Goal: Task Accomplishment & Management: Use online tool/utility

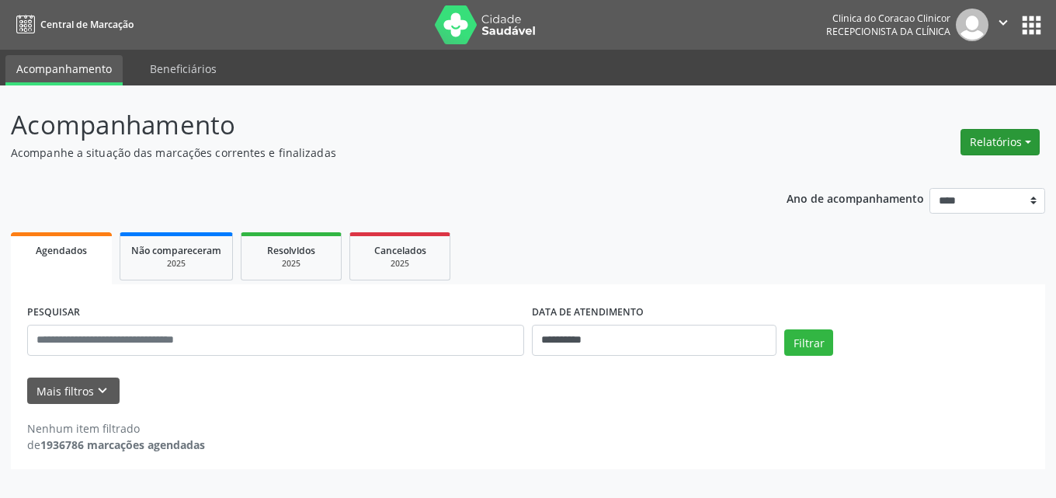
click at [1028, 140] on button "Relatórios" at bounding box center [1000, 142] width 79 height 26
click at [950, 180] on link "Agendamentos" at bounding box center [957, 176] width 167 height 22
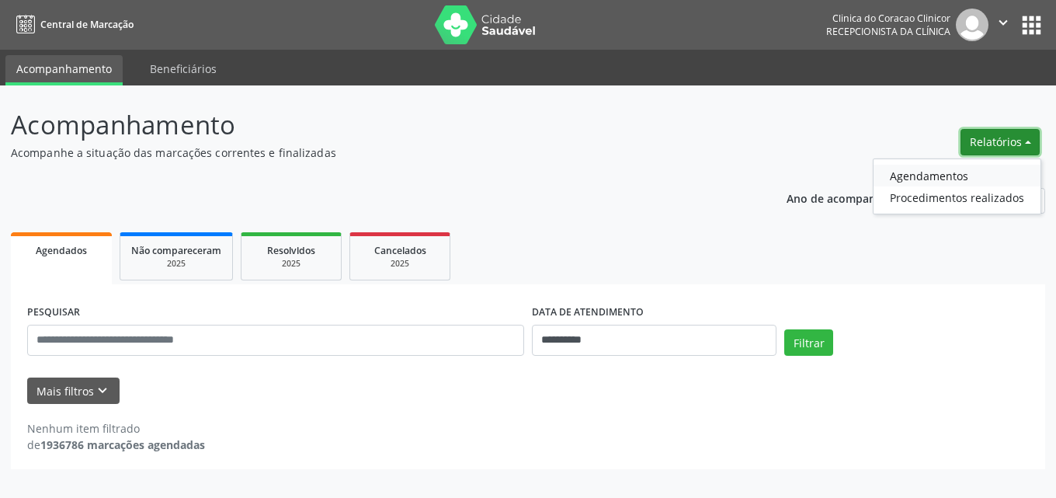
select select "*"
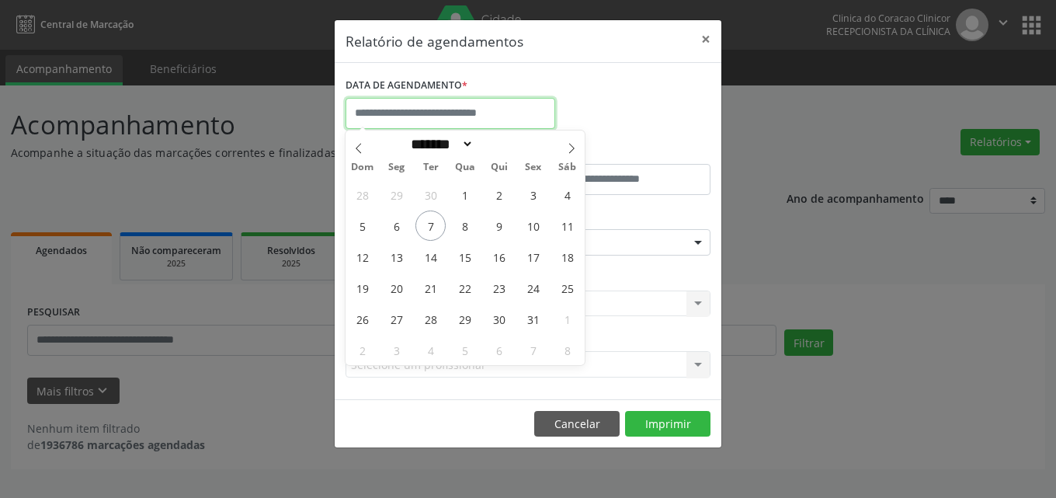
click at [400, 116] on input "text" at bounding box center [451, 113] width 210 height 31
click at [472, 227] on span "8" at bounding box center [465, 225] width 30 height 30
type input "**********"
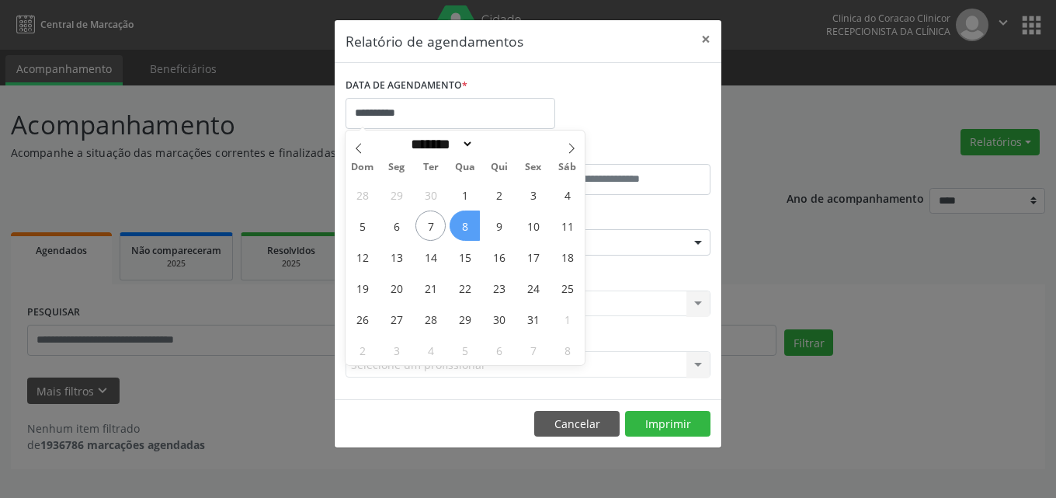
click at [465, 226] on span "8" at bounding box center [465, 225] width 30 height 30
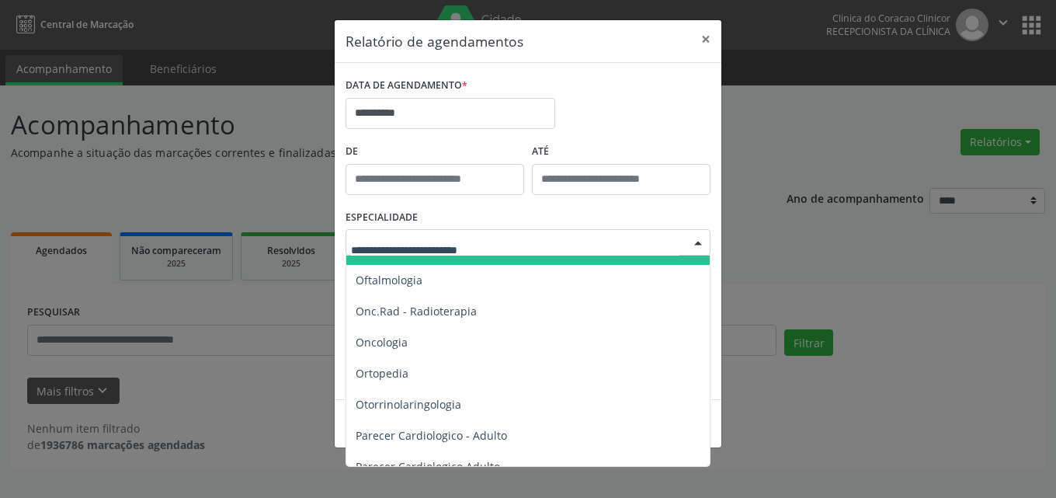
scroll to position [2174, 0]
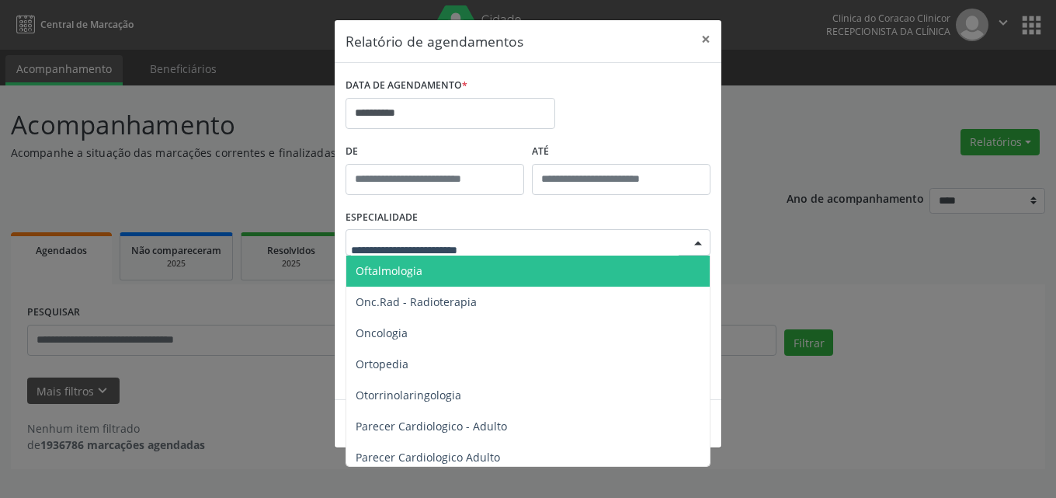
click at [407, 271] on span "Oftalmologia" at bounding box center [389, 270] width 67 height 15
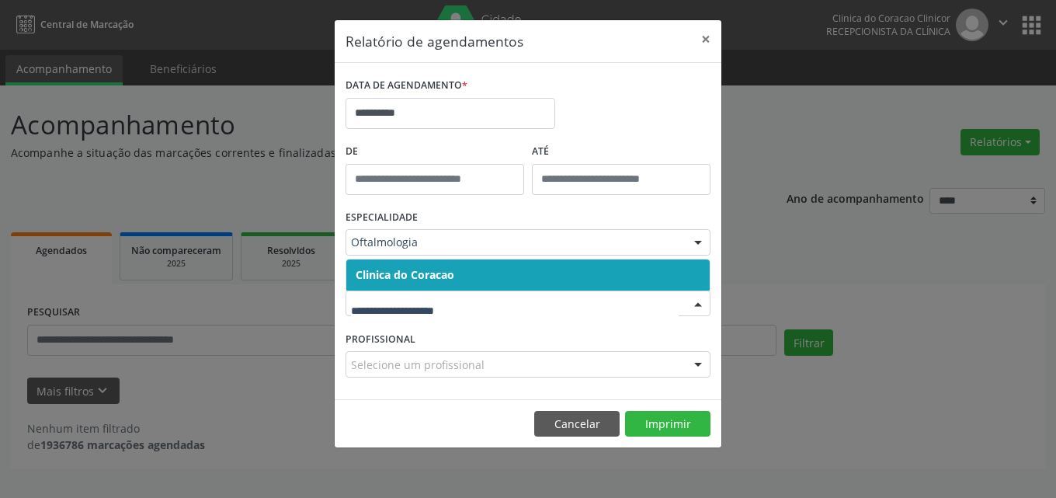
click at [414, 274] on span "Clinica do Coracao" at bounding box center [405, 274] width 99 height 15
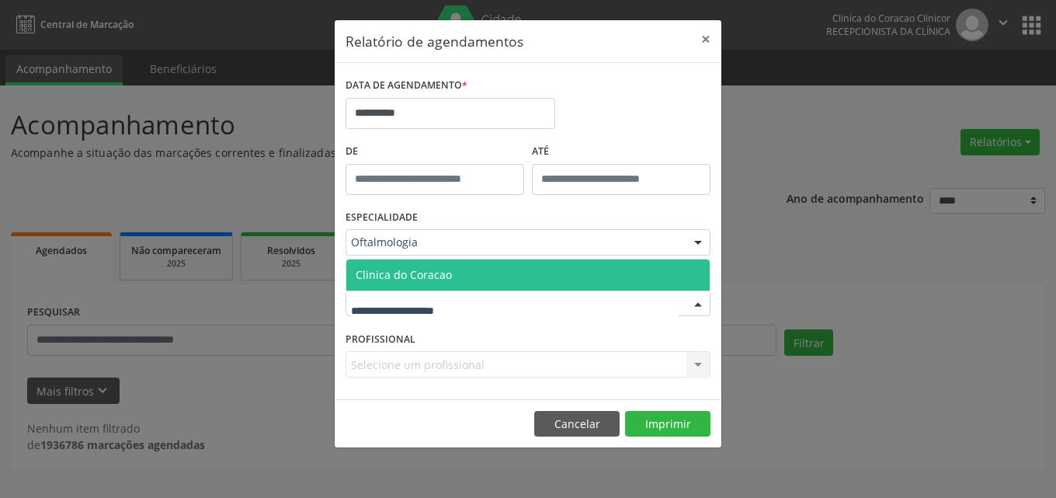
click at [420, 276] on span "Clinica do Coracao" at bounding box center [404, 274] width 96 height 15
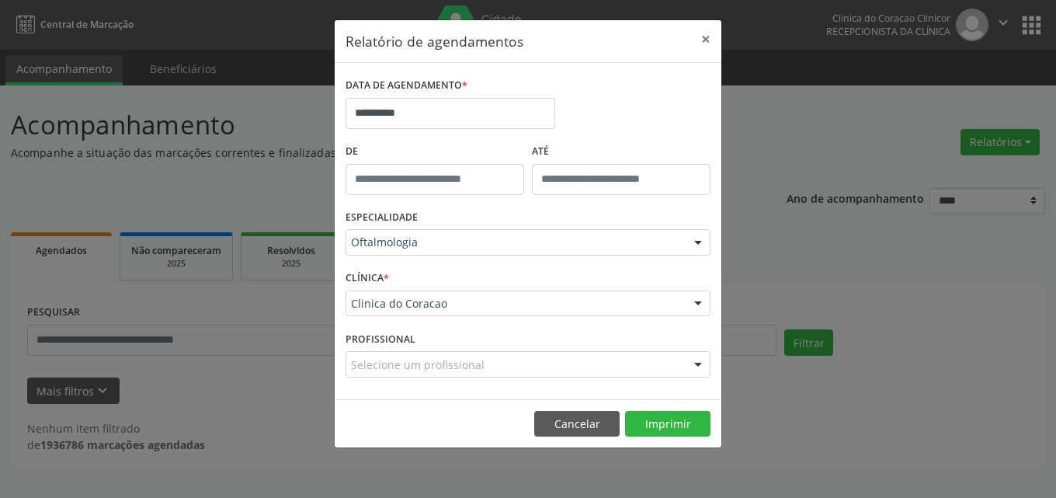
click at [700, 364] on div at bounding box center [698, 365] width 23 height 26
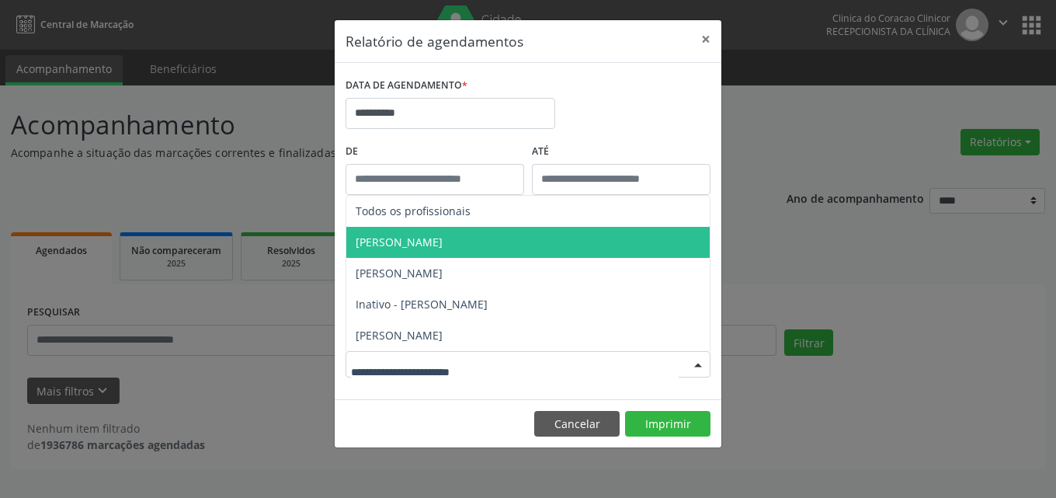
click at [433, 242] on span "[PERSON_NAME]" at bounding box center [399, 242] width 87 height 15
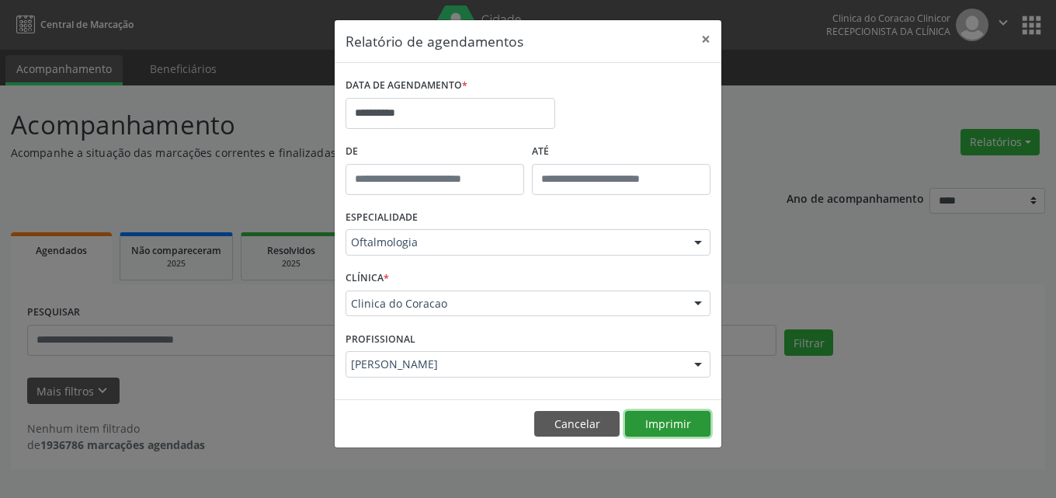
click at [673, 424] on button "Imprimir" at bounding box center [667, 424] width 85 height 26
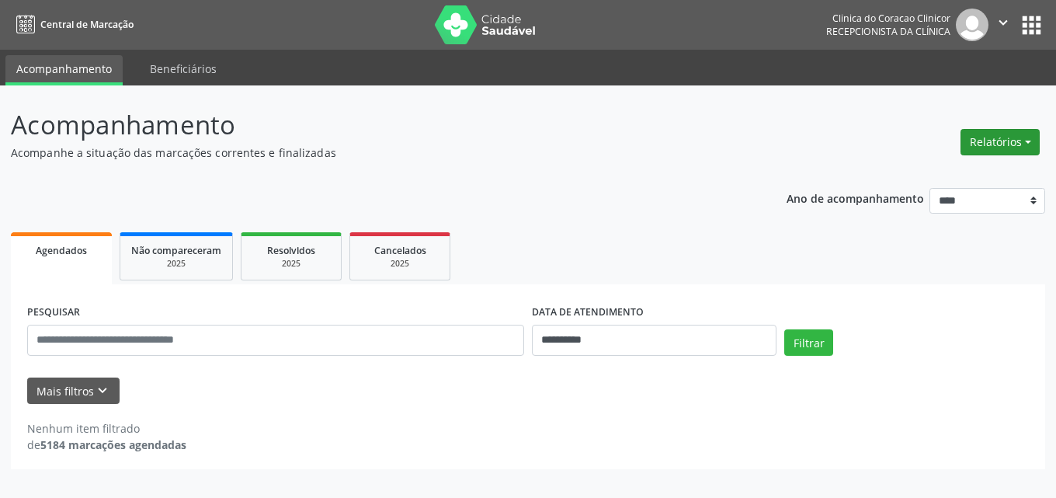
click at [1003, 141] on button "Relatórios" at bounding box center [1000, 142] width 79 height 26
click at [913, 176] on link "Agendamentos" at bounding box center [957, 176] width 167 height 22
select select "*"
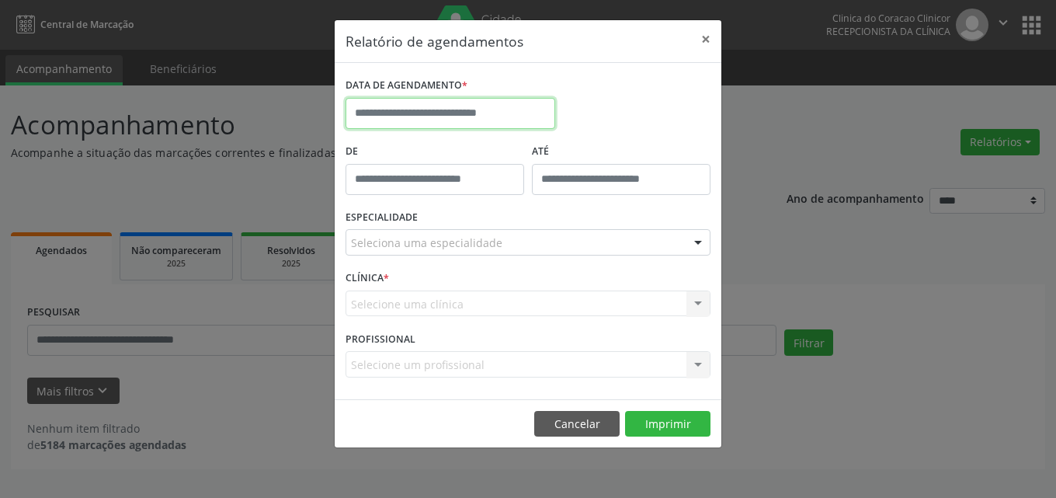
click at [441, 116] on input "text" at bounding box center [451, 113] width 210 height 31
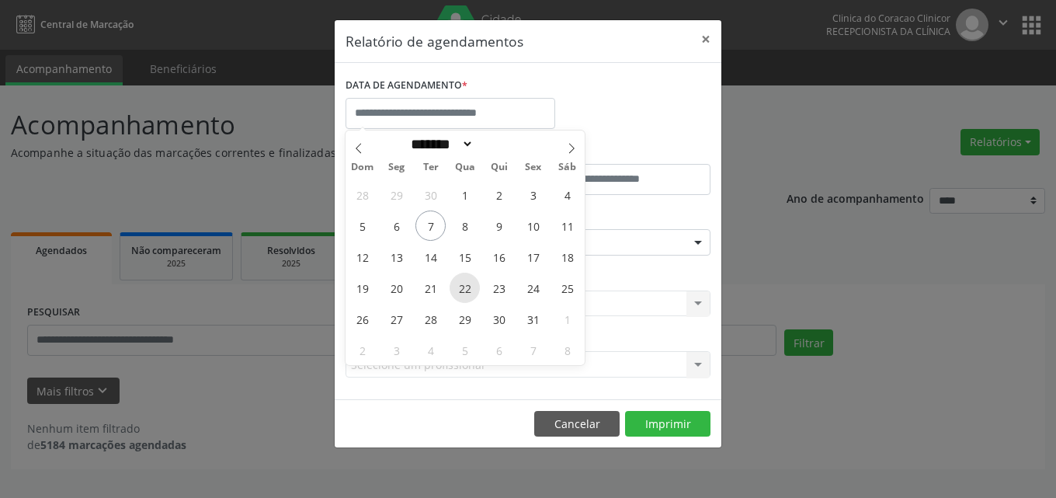
click at [468, 289] on span "22" at bounding box center [465, 288] width 30 height 30
type input "**********"
click at [468, 289] on span "22" at bounding box center [465, 288] width 30 height 30
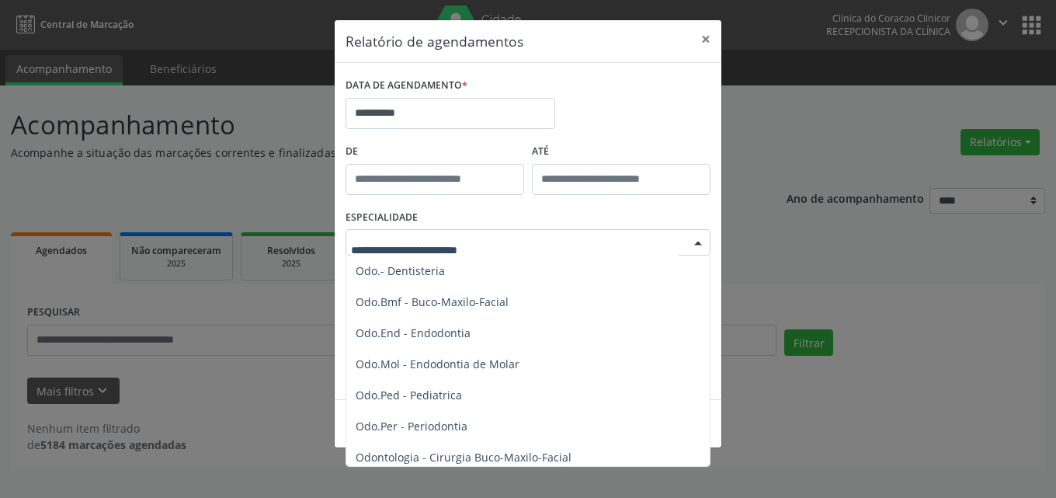
scroll to position [2019, 0]
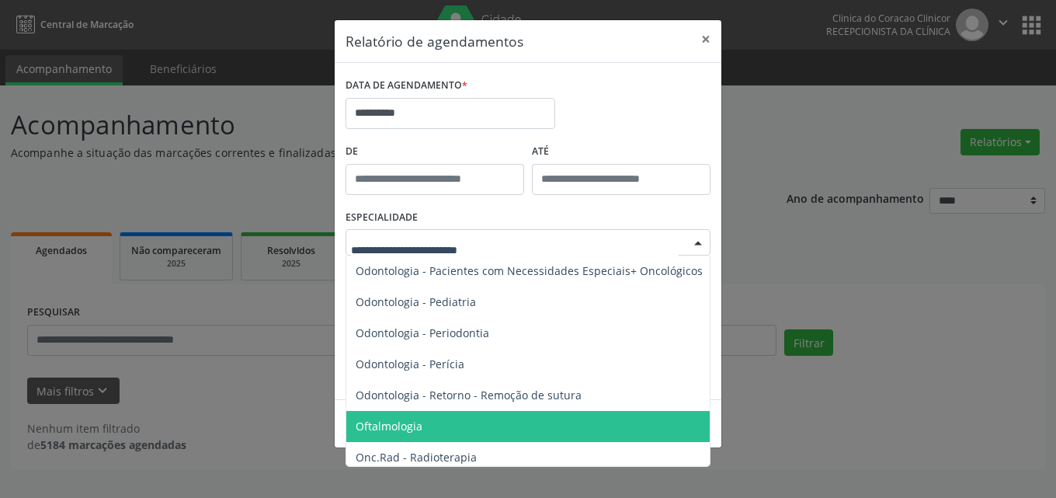
click at [385, 424] on span "Oftalmologia" at bounding box center [389, 426] width 67 height 15
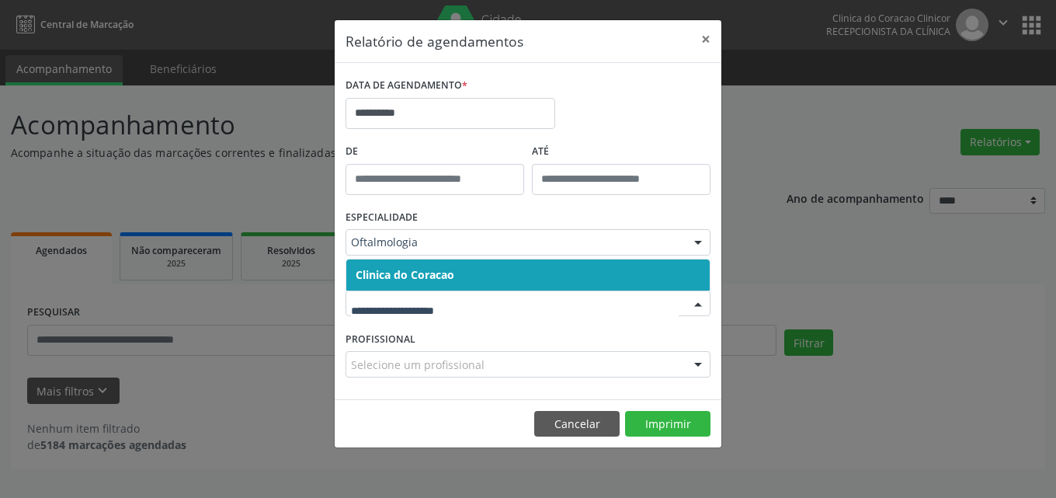
click at [408, 282] on span "Clinica do Coracao" at bounding box center [527, 274] width 363 height 31
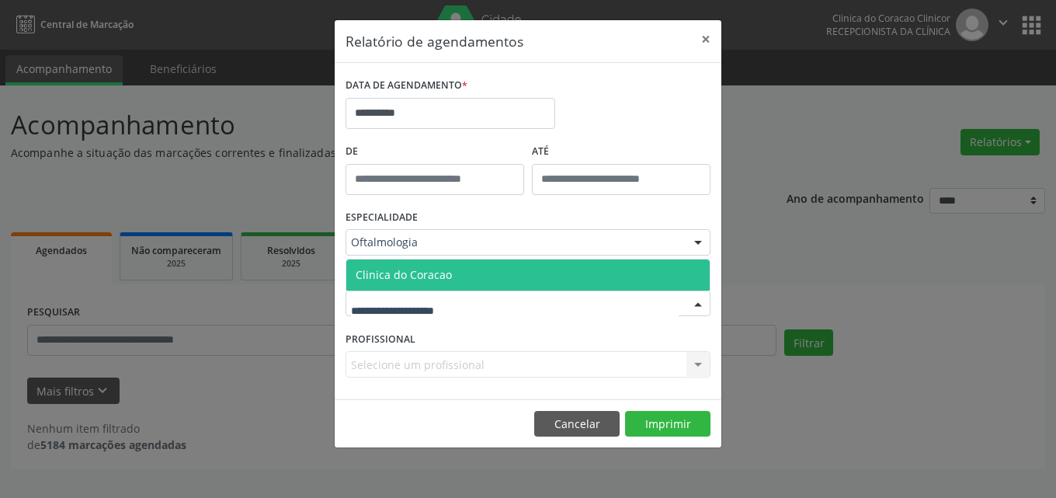
click at [419, 274] on span "Clinica do Coracao" at bounding box center [404, 274] width 96 height 15
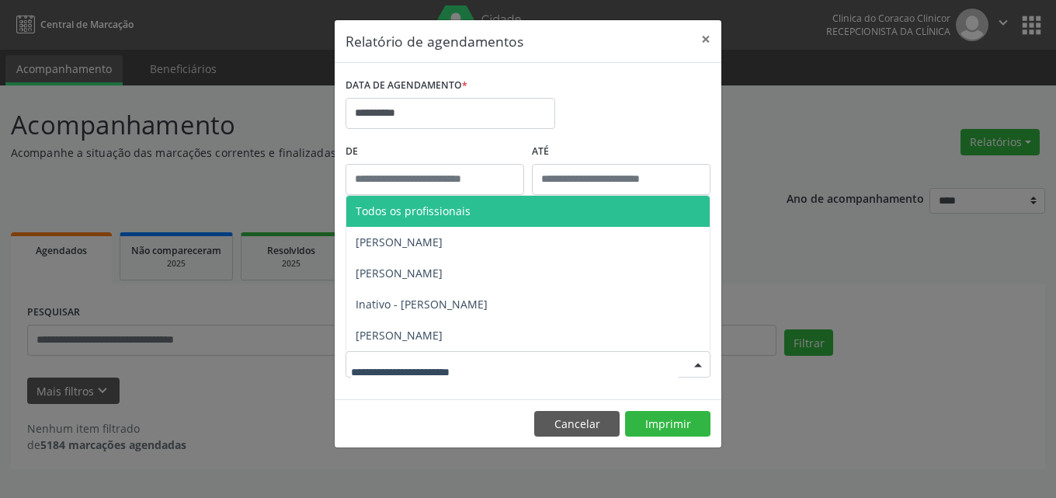
click at [699, 362] on div at bounding box center [698, 365] width 23 height 26
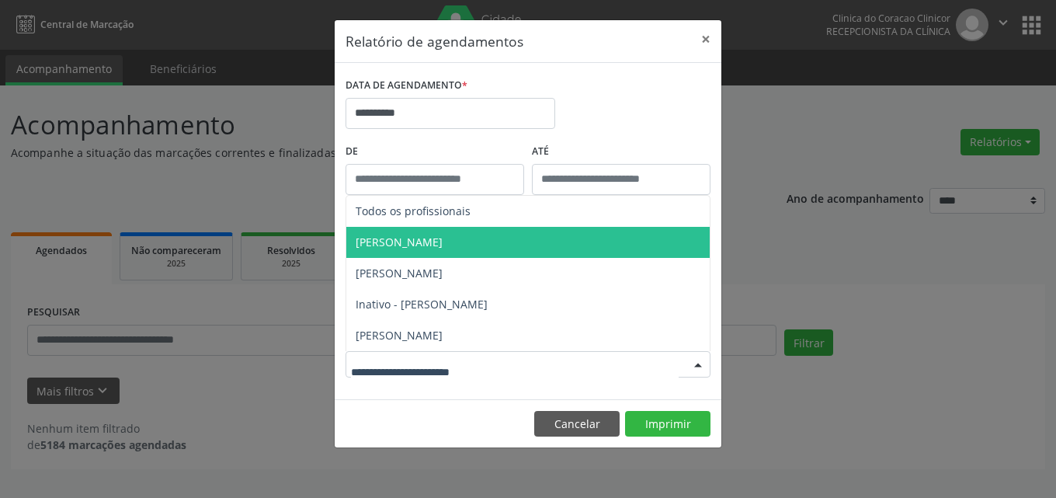
click at [443, 242] on span "[PERSON_NAME]" at bounding box center [399, 242] width 87 height 15
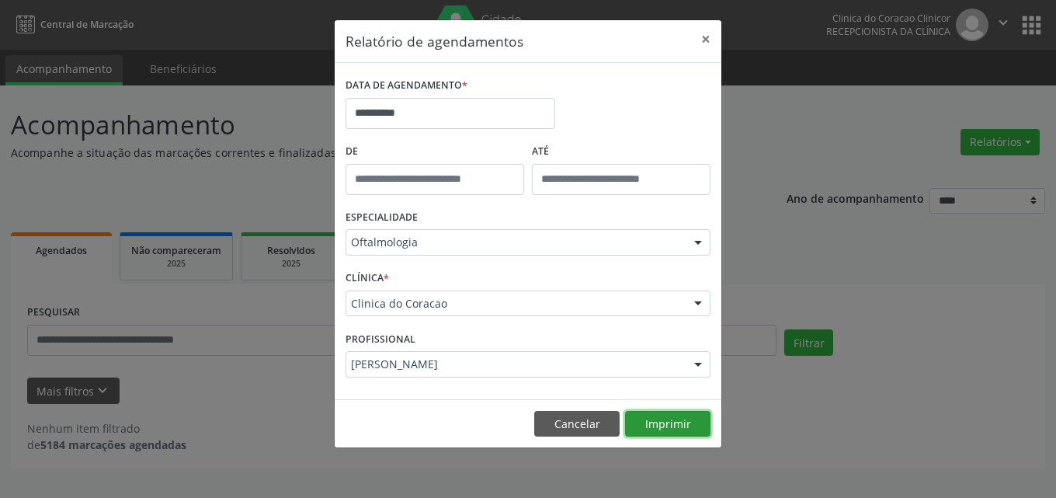
click at [658, 427] on button "Imprimir" at bounding box center [667, 424] width 85 height 26
